Goal: Task Accomplishment & Management: Manage account settings

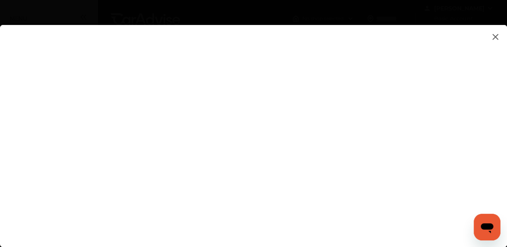
click at [226, 77] on flutter-view at bounding box center [253, 128] width 507 height 206
click at [493, 37] on img at bounding box center [495, 37] width 10 height 10
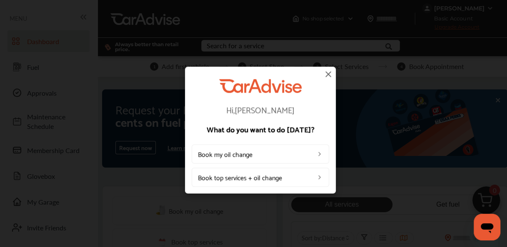
click at [329, 75] on img at bounding box center [328, 74] width 10 height 10
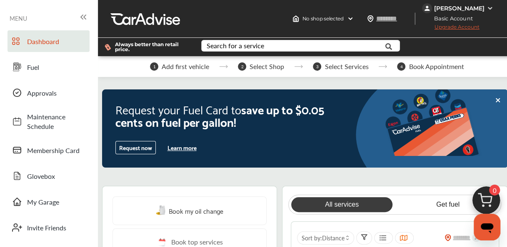
click at [45, 45] on span "Dashboard" at bounding box center [56, 42] width 58 height 10
click at [87, 15] on icon at bounding box center [83, 17] width 10 height 10
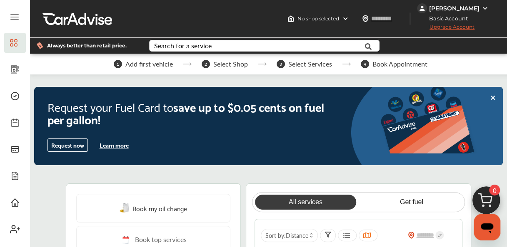
click at [474, 27] on span "Upgrade Account" at bounding box center [445, 29] width 57 height 10
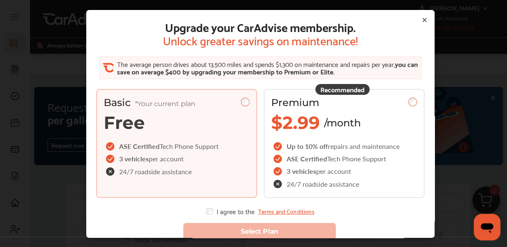
click at [421, 21] on icon at bounding box center [424, 20] width 7 height 7
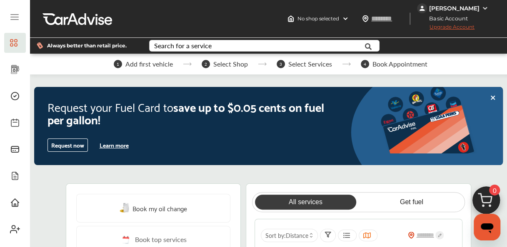
click at [486, 7] on img at bounding box center [484, 8] width 7 height 7
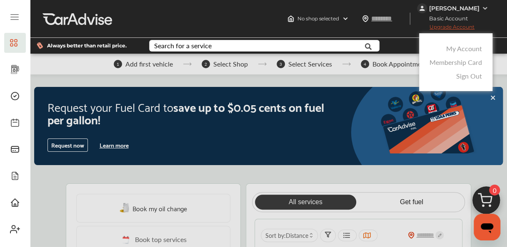
click at [57, 68] on div at bounding box center [253, 144] width 507 height 289
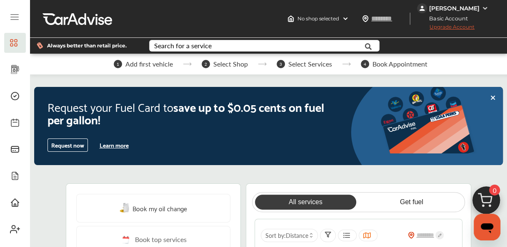
click at [17, 16] on icon at bounding box center [15, 17] width 10 height 10
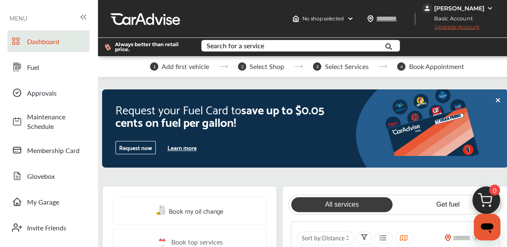
click at [80, 15] on icon at bounding box center [83, 17] width 10 height 10
